Goal: Download file/media

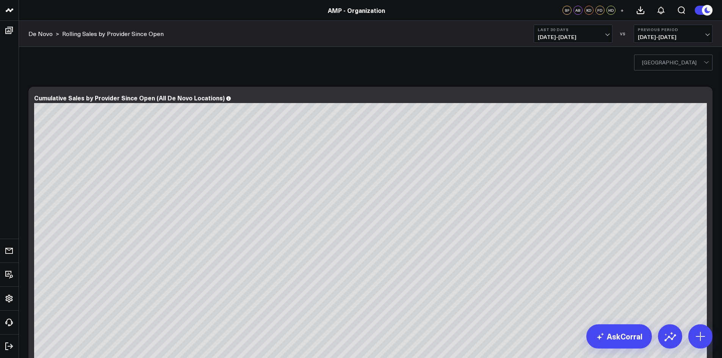
click at [673, 59] on div at bounding box center [673, 62] width 62 height 15
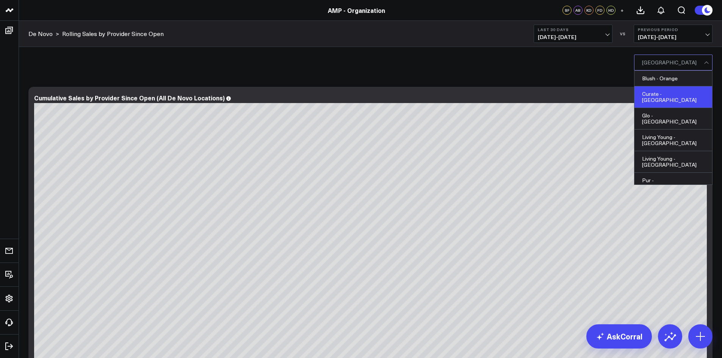
click at [666, 93] on div "Curate - Chattanooga" at bounding box center [673, 97] width 78 height 22
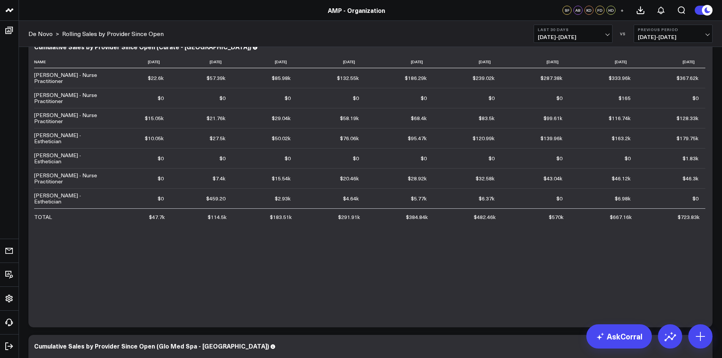
scroll to position [909, 0]
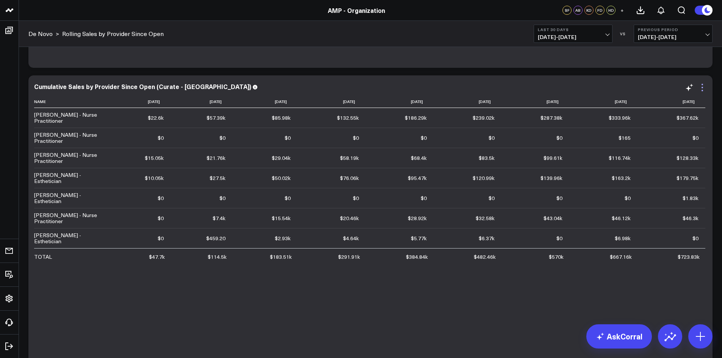
click at [706, 88] on icon at bounding box center [702, 87] width 9 height 9
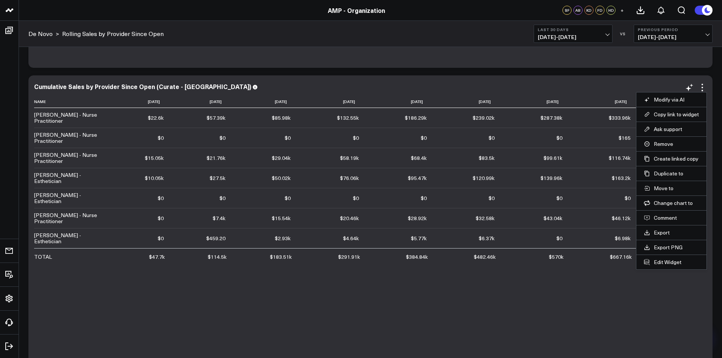
click at [666, 237] on li "Export" at bounding box center [671, 232] width 70 height 15
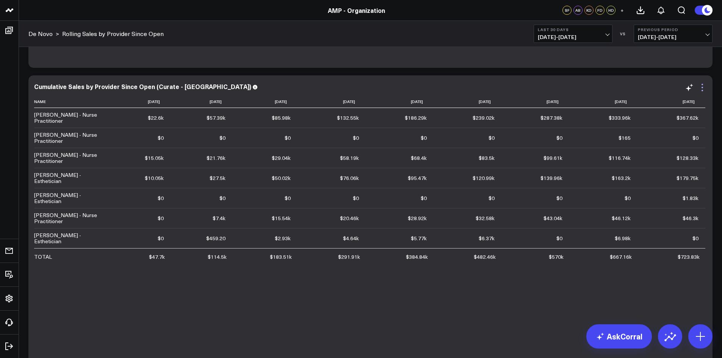
click at [705, 88] on icon at bounding box center [702, 87] width 9 height 9
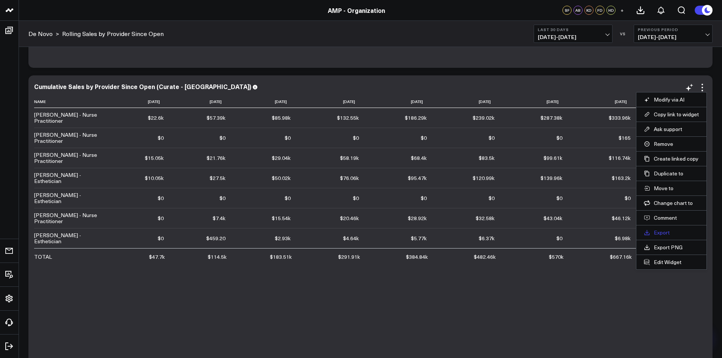
click at [659, 234] on link "Export" at bounding box center [671, 232] width 55 height 7
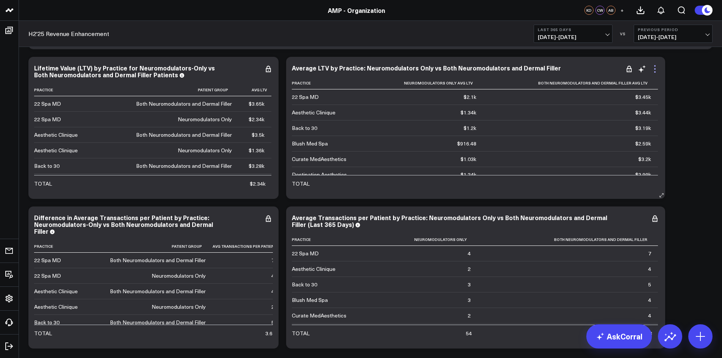
click at [653, 69] on icon at bounding box center [654, 68] width 9 height 9
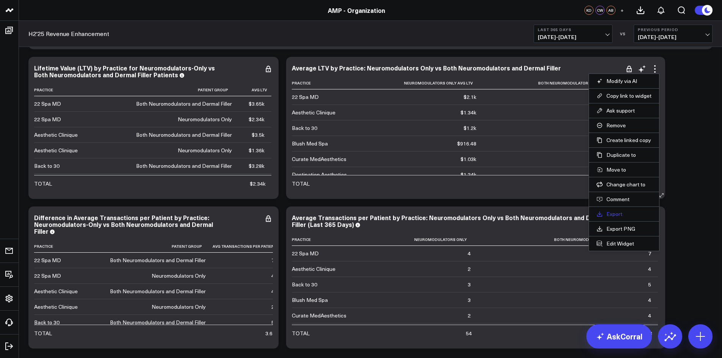
click at [609, 214] on link "Export" at bounding box center [623, 214] width 55 height 7
